Goal: Use online tool/utility: Utilize a website feature to perform a specific function

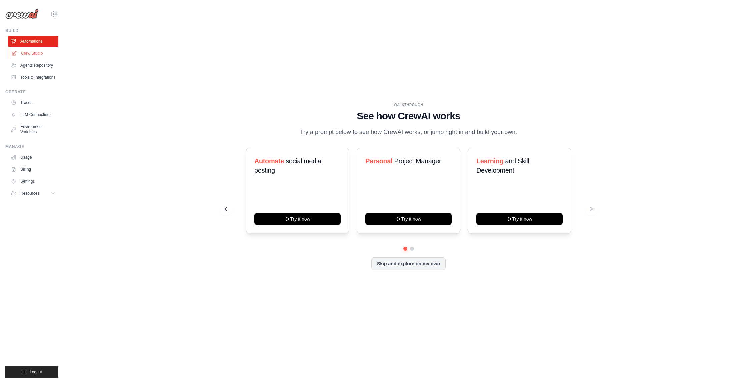
click at [37, 55] on link "Crew Studio" at bounding box center [34, 53] width 50 height 11
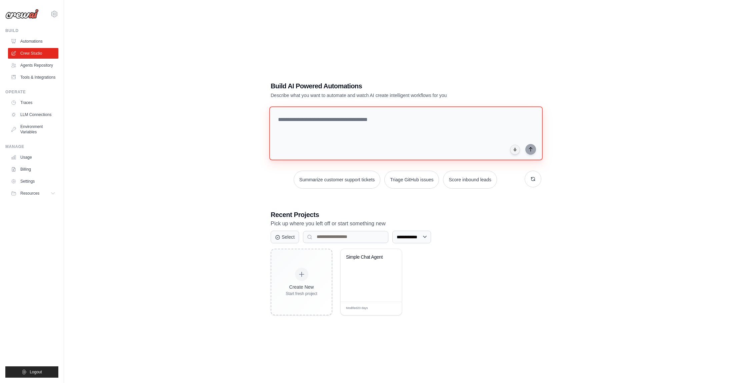
click at [283, 119] on textarea at bounding box center [405, 133] width 273 height 54
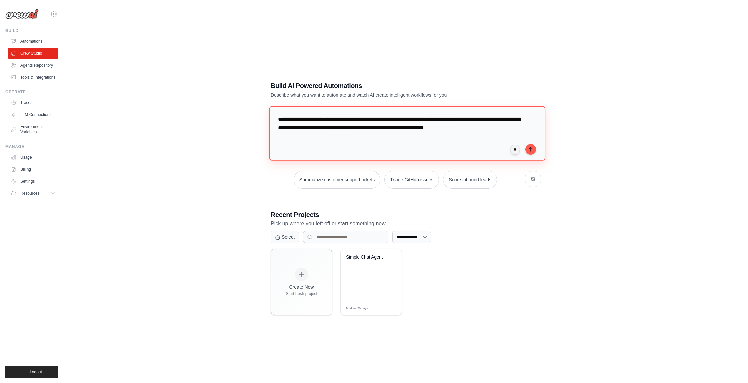
click at [300, 127] on textarea "**********" at bounding box center [407, 133] width 276 height 54
click at [349, 138] on textarea "**********" at bounding box center [407, 133] width 276 height 54
type textarea "**********"
click at [531, 150] on icon "submit" at bounding box center [530, 148] width 5 height 5
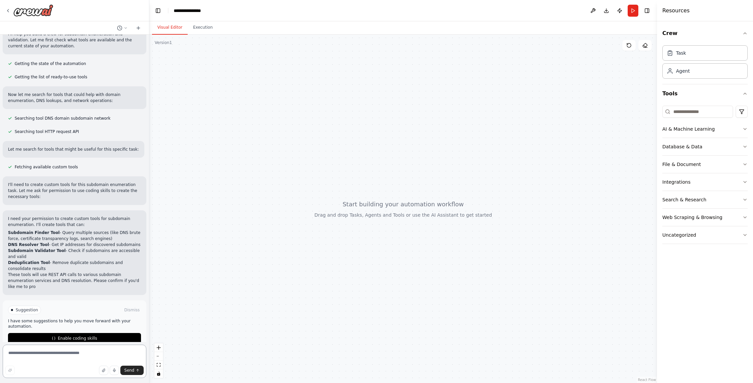
scroll to position [70, 0]
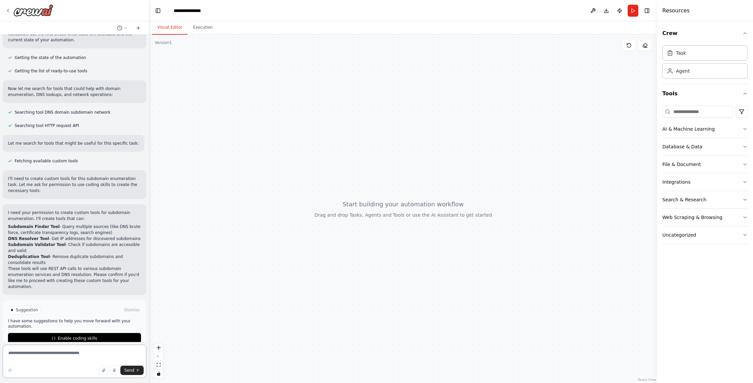
click at [58, 355] on textarea at bounding box center [75, 361] width 144 height 33
type textarea "**********"
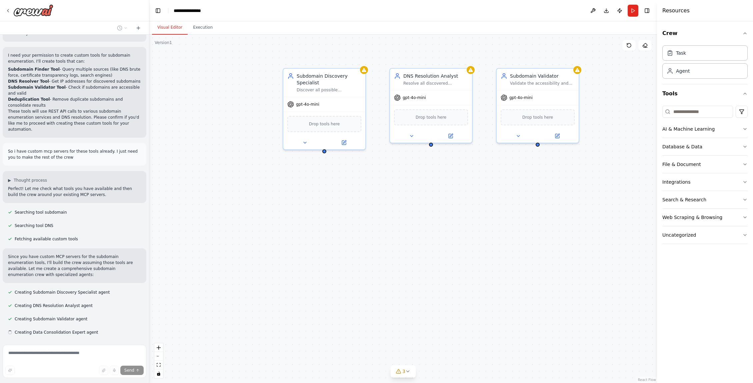
scroll to position [240, 0]
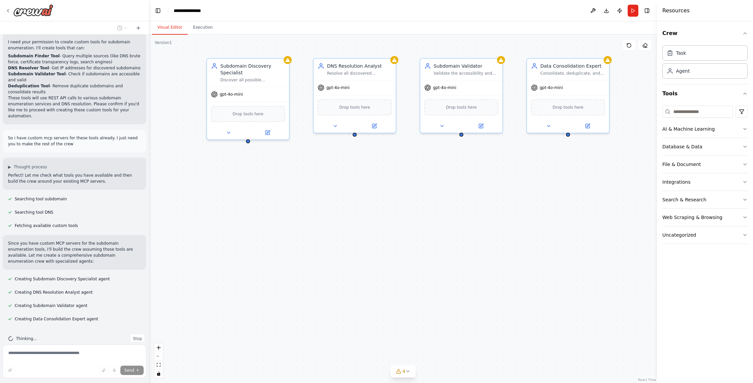
drag, startPoint x: 447, startPoint y: 225, endPoint x: 371, endPoint y: 215, distance: 77.3
click at [371, 215] on div "Subdomain Discovery Specialist Discover all possible subdomains for {domain} us…" at bounding box center [403, 209] width 508 height 348
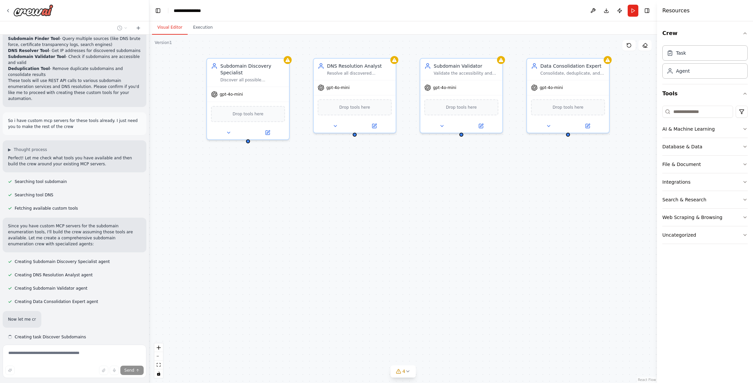
scroll to position [276, 0]
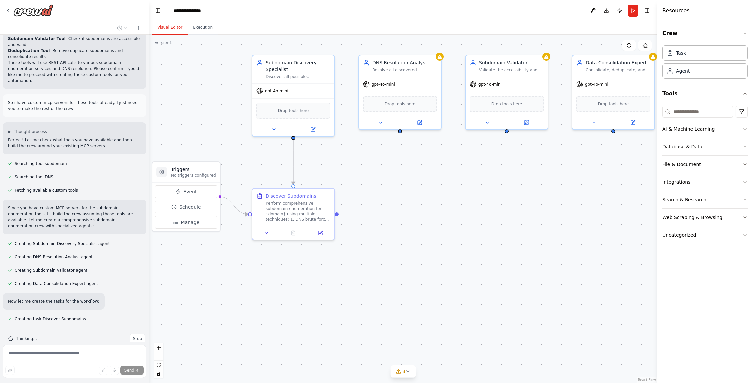
drag, startPoint x: 363, startPoint y: 278, endPoint x: 408, endPoint y: 275, distance: 45.4
click at [408, 275] on div ".deletable-edge-delete-btn { width: 20px; height: 20px; border: 0px solid #ffff…" at bounding box center [403, 209] width 508 height 348
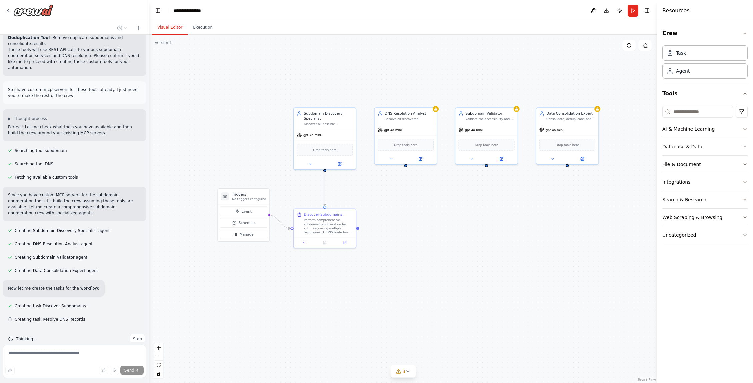
scroll to position [289, 0]
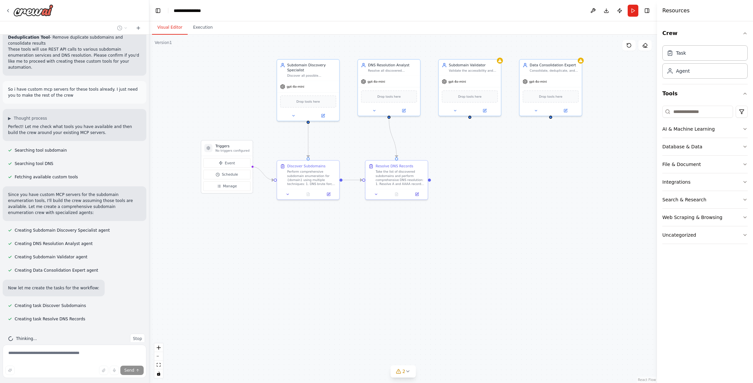
drag, startPoint x: 483, startPoint y: 287, endPoint x: 466, endPoint y: 239, distance: 51.1
click at [466, 239] on div ".deletable-edge-delete-btn { width: 20px; height: 20px; border: 0px solid #ffff…" at bounding box center [403, 209] width 508 height 348
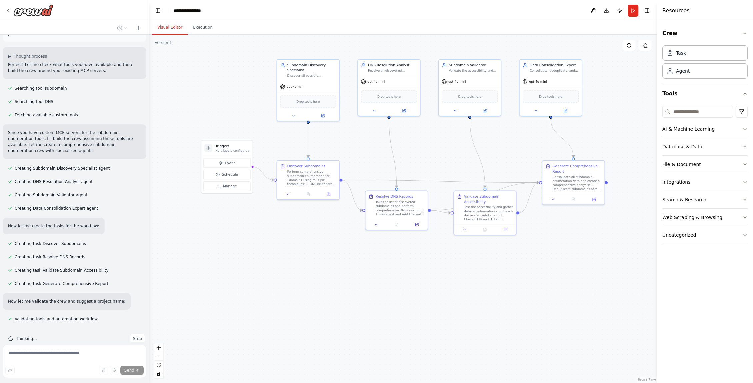
scroll to position [370, 0]
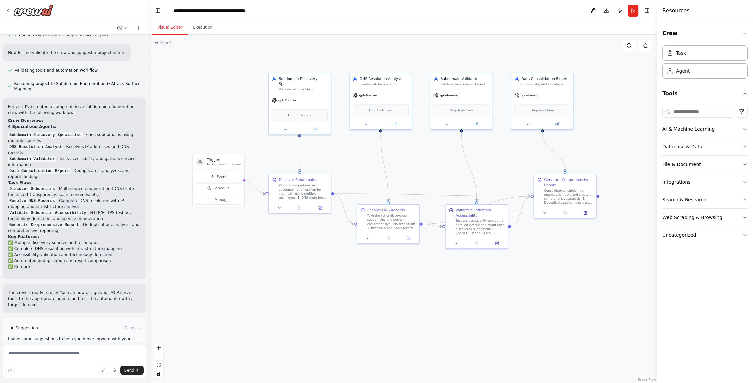
drag, startPoint x: 430, startPoint y: 269, endPoint x: 421, endPoint y: 283, distance: 16.0
click at [421, 283] on div ".deletable-edge-delete-btn { width: 20px; height: 20px; border: 0px solid #ffff…" at bounding box center [403, 209] width 508 height 348
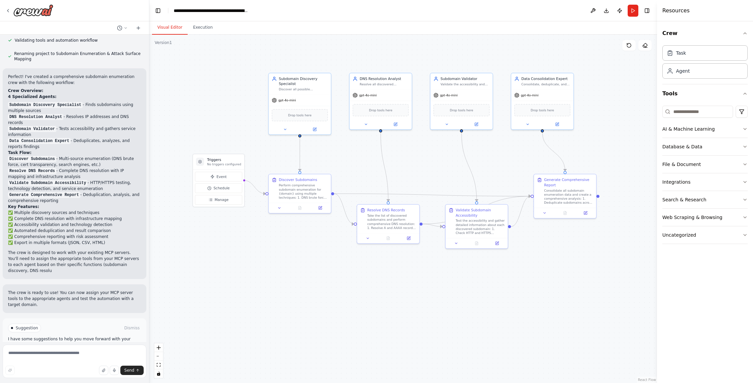
scroll to position [636, 0]
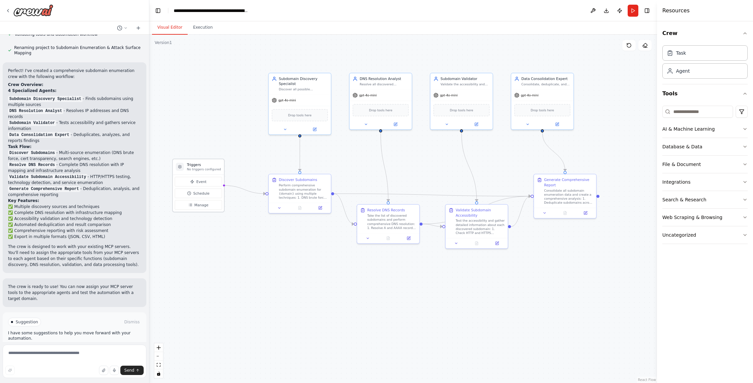
drag, startPoint x: 225, startPoint y: 163, endPoint x: 203, endPoint y: 168, distance: 23.3
click at [203, 168] on p "No triggers configured" at bounding box center [204, 169] width 34 height 4
drag, startPoint x: 291, startPoint y: 186, endPoint x: 275, endPoint y: 180, distance: 16.5
click at [275, 180] on div "Perform comprehensive subdomain enumeration for {domain} using multiple techniq…" at bounding box center [288, 185] width 49 height 16
